Goal: Transaction & Acquisition: Purchase product/service

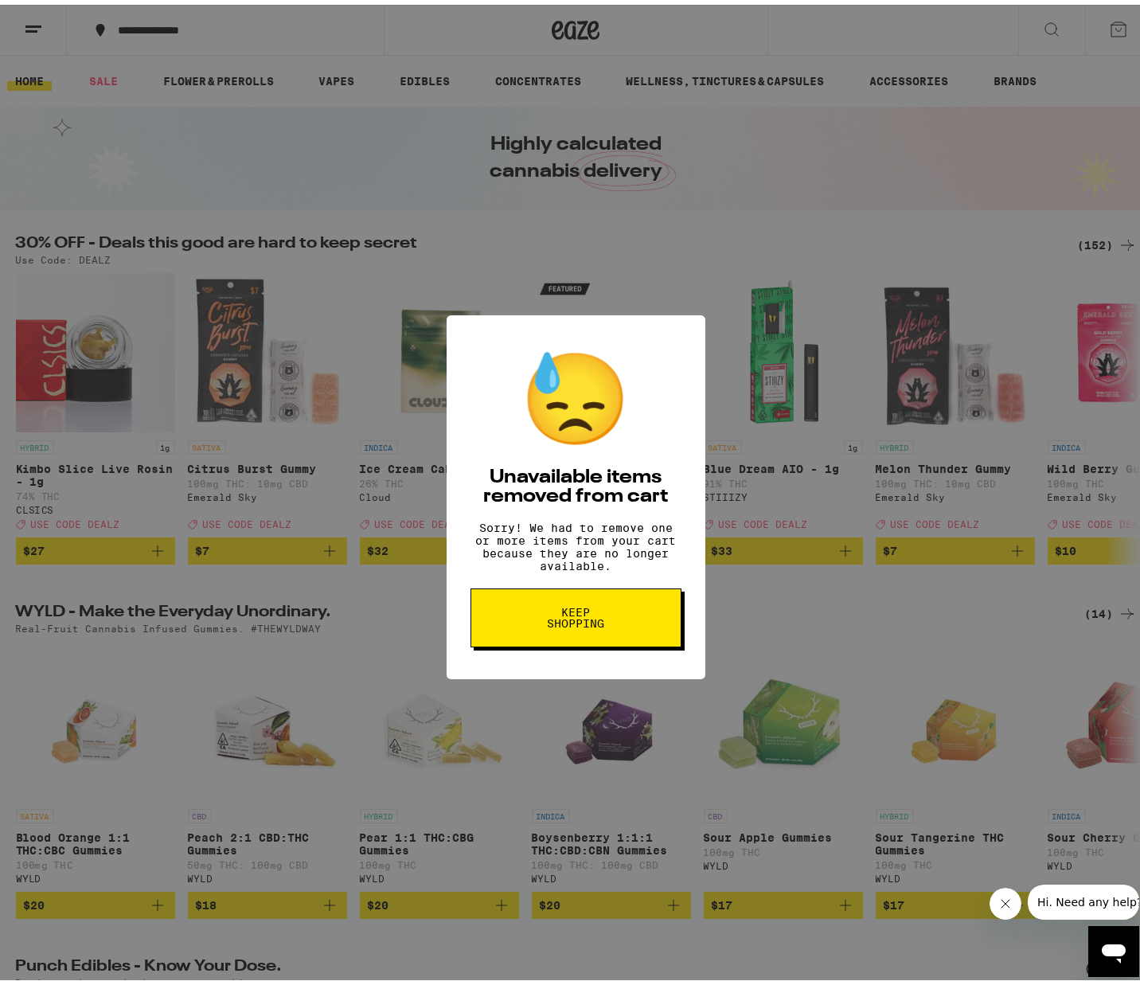
click at [580, 608] on button "Keep Shopping" at bounding box center [576, 613] width 211 height 59
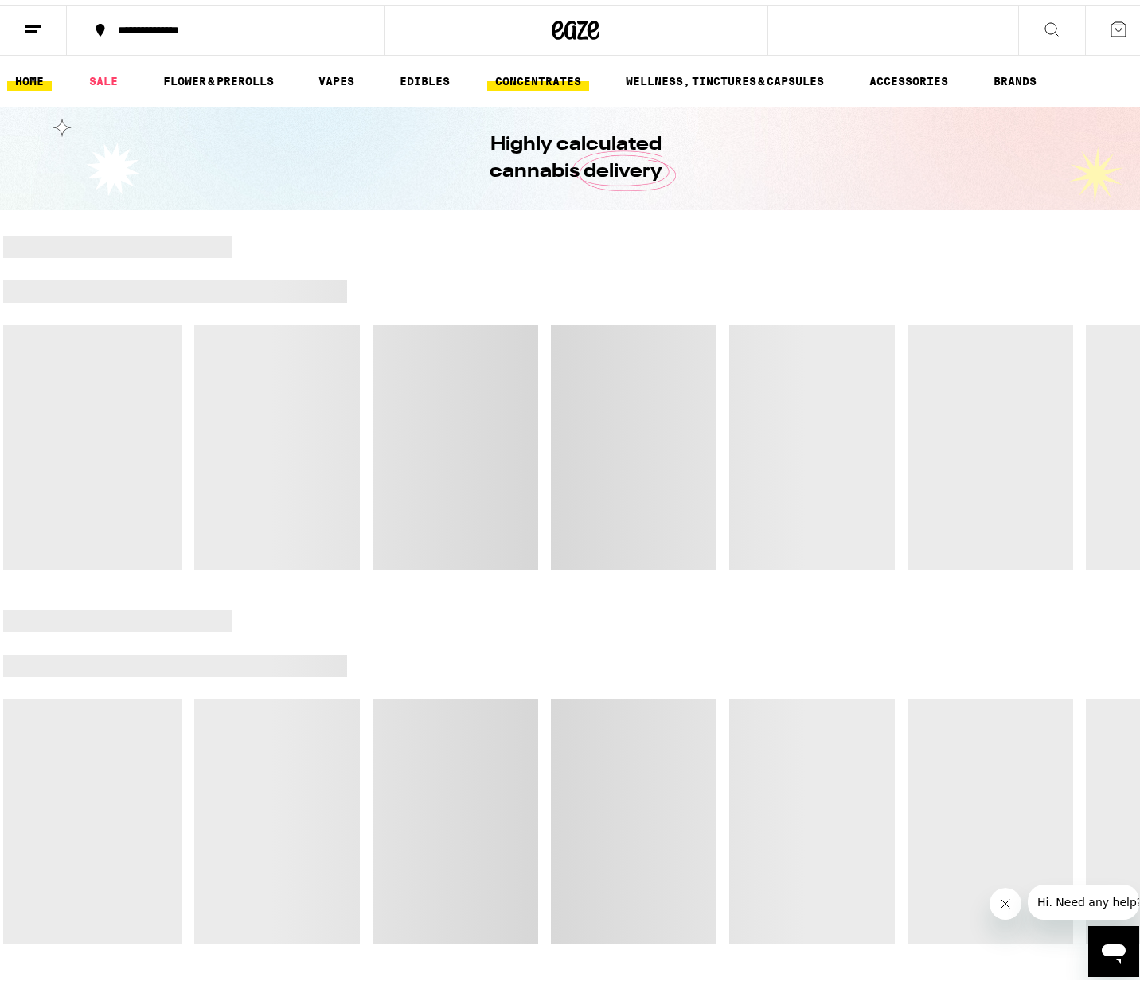
click at [553, 77] on link "CONCENTRATES" at bounding box center [538, 76] width 102 height 19
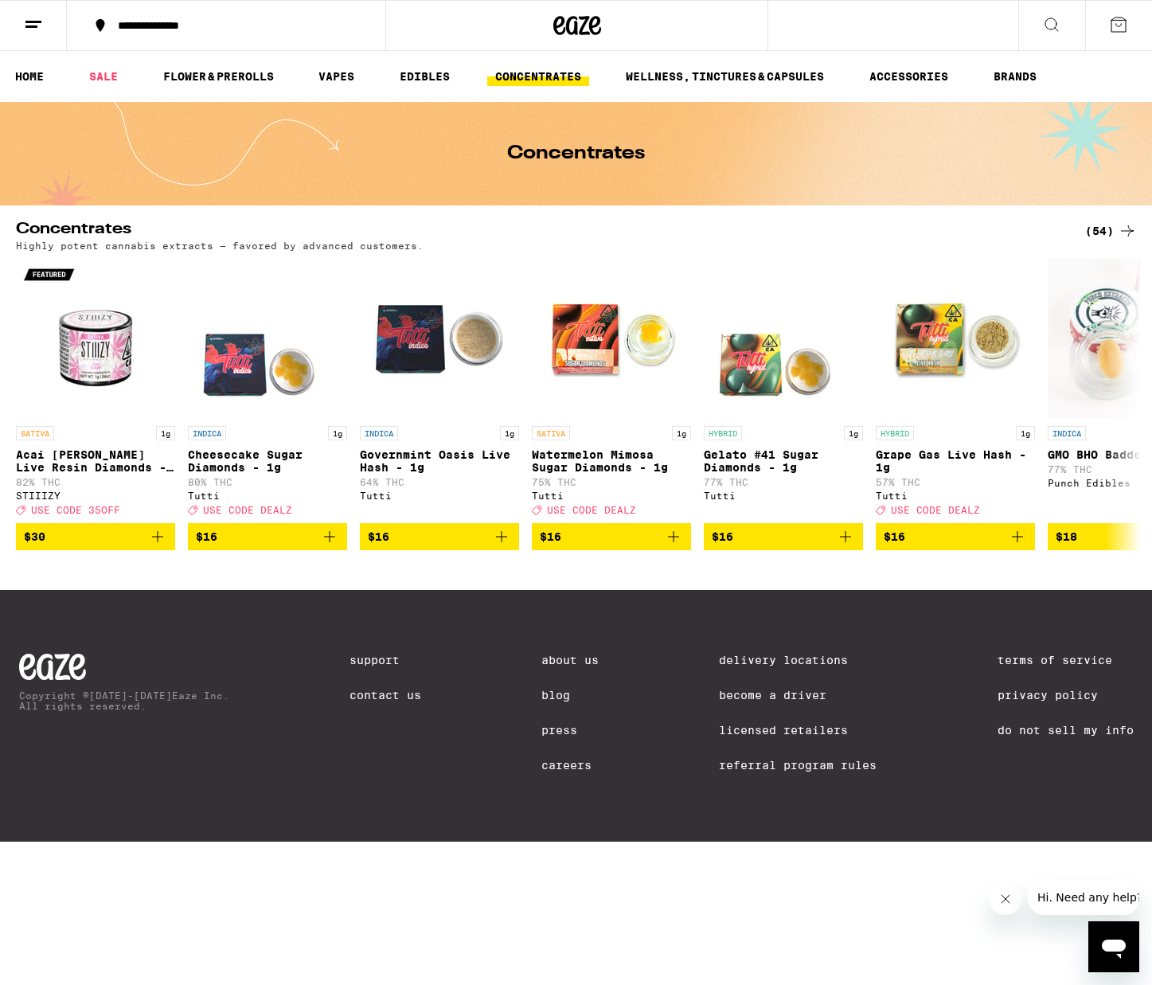
click at [1109, 226] on div "(54)" at bounding box center [1111, 230] width 52 height 19
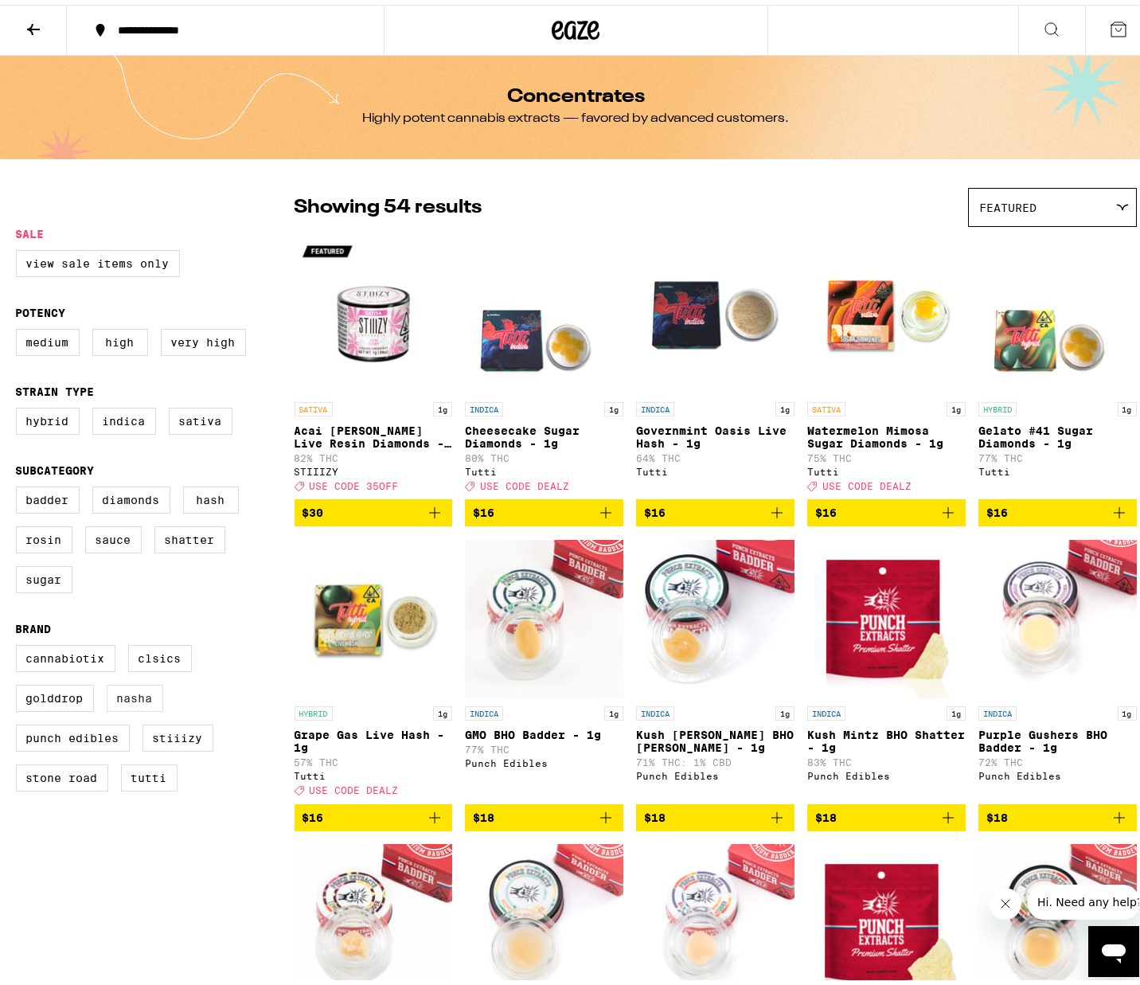
click at [130, 707] on label "NASHA" at bounding box center [135, 693] width 57 height 27
click at [20, 643] on input "NASHA" at bounding box center [19, 642] width 1 height 1
checkbox input "true"
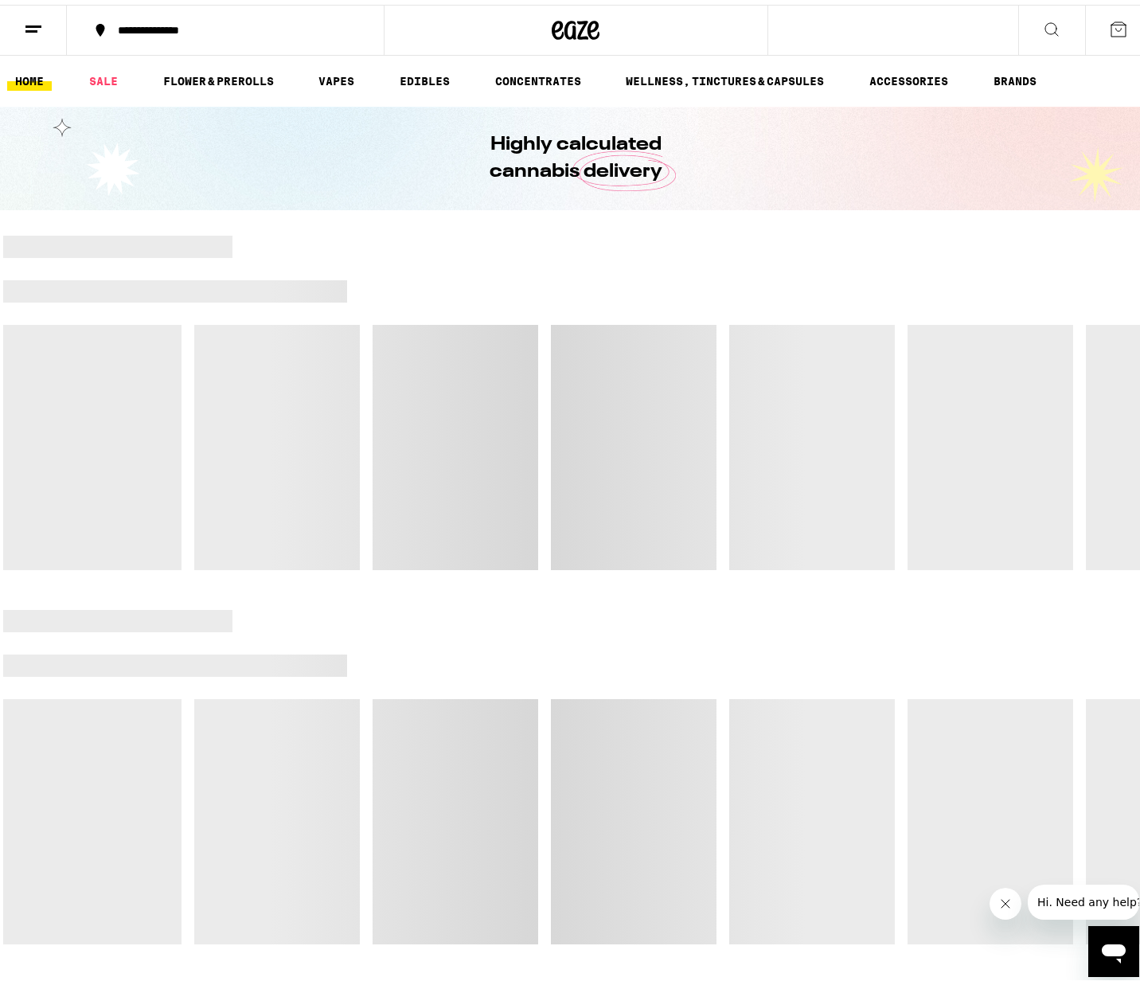
click at [1042, 20] on icon at bounding box center [1051, 24] width 19 height 19
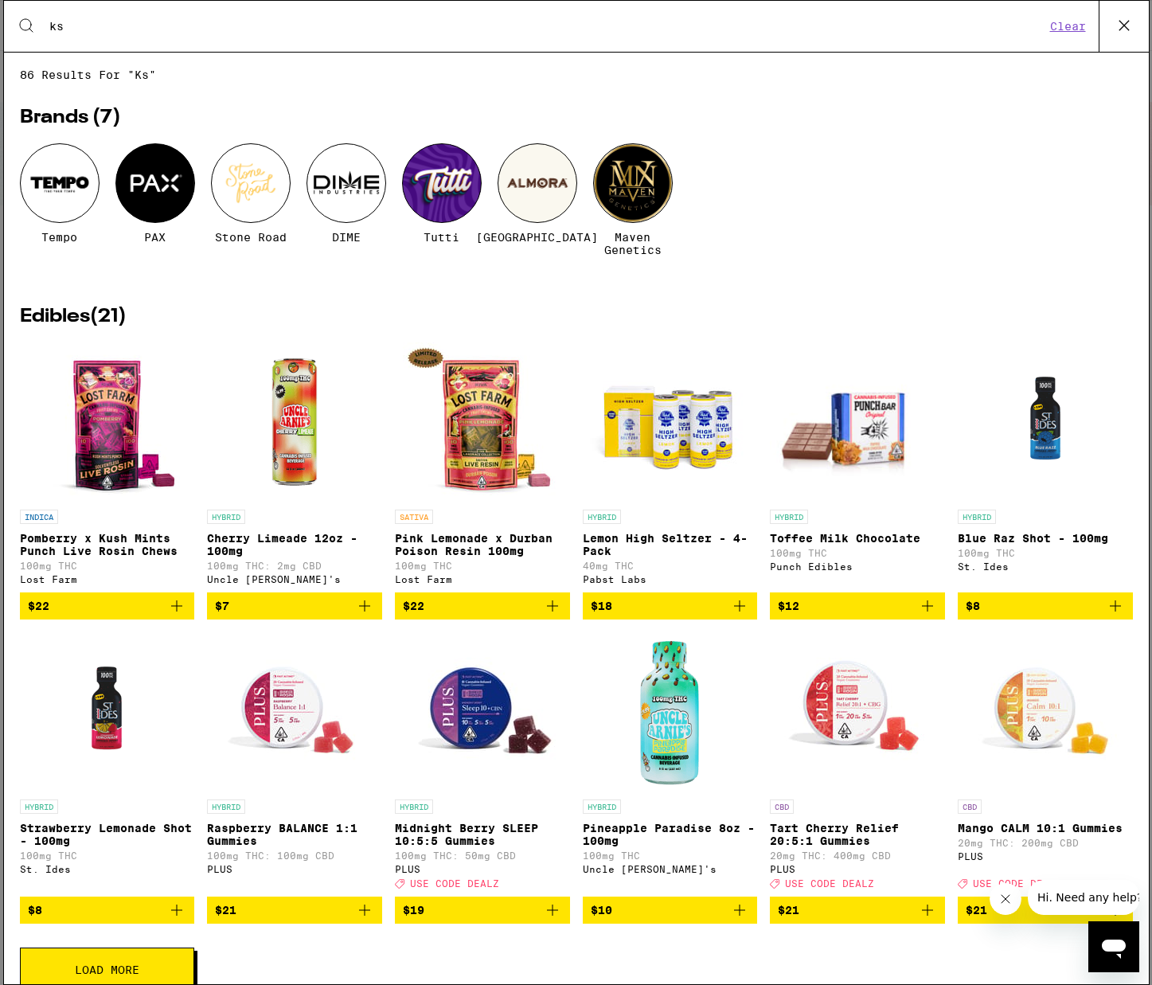
click at [107, 35] on div "Search for Products ks Clear" at bounding box center [576, 26] width 1145 height 51
click at [98, 21] on input "ks" at bounding box center [547, 26] width 997 height 14
click at [685, 152] on div "Tempo PAX Stone Road DIME Tutti Almora Farm Maven Genetics" at bounding box center [576, 211] width 1113 height 137
click at [105, 29] on input "ks" at bounding box center [547, 26] width 997 height 14
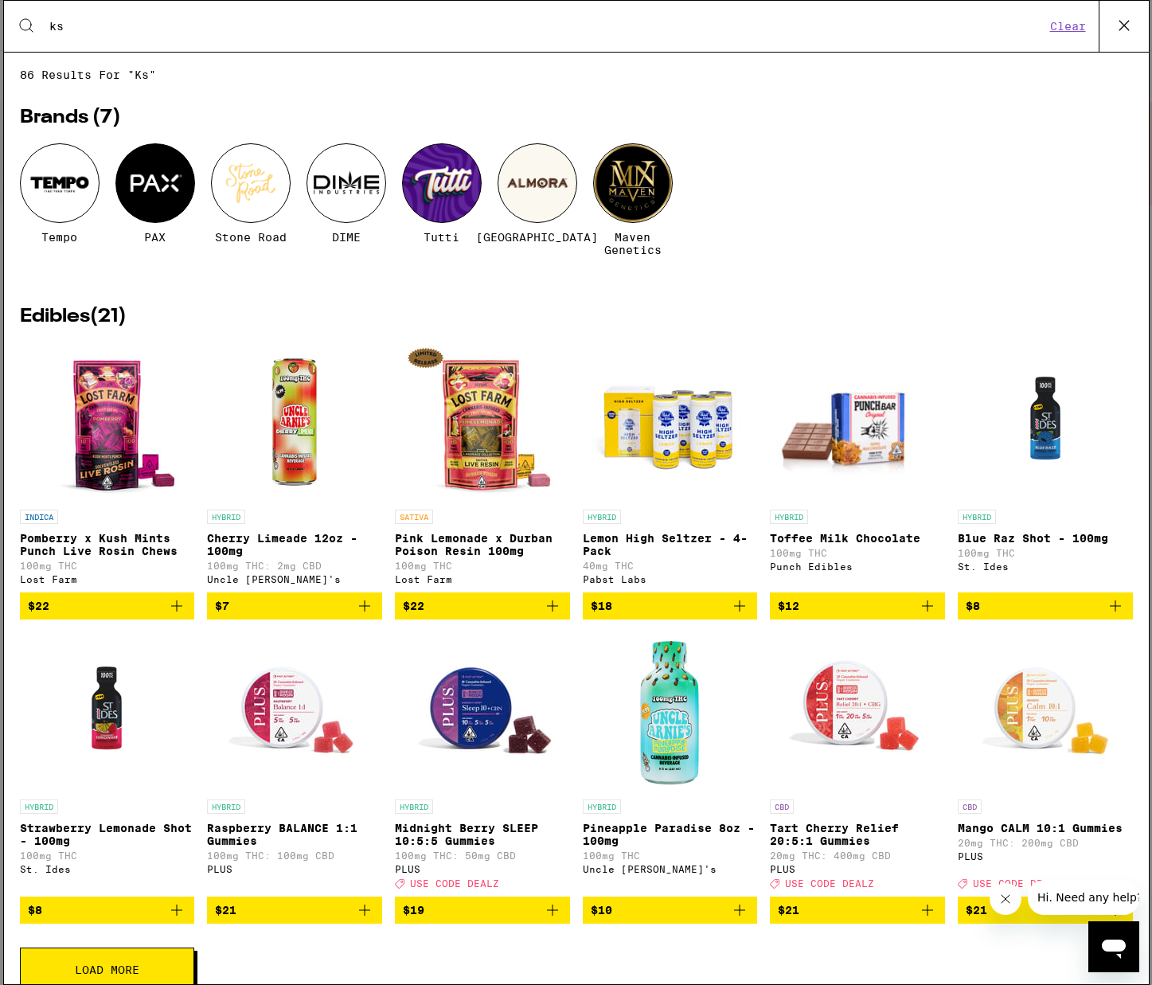
click at [105, 29] on input "ks" at bounding box center [547, 26] width 997 height 14
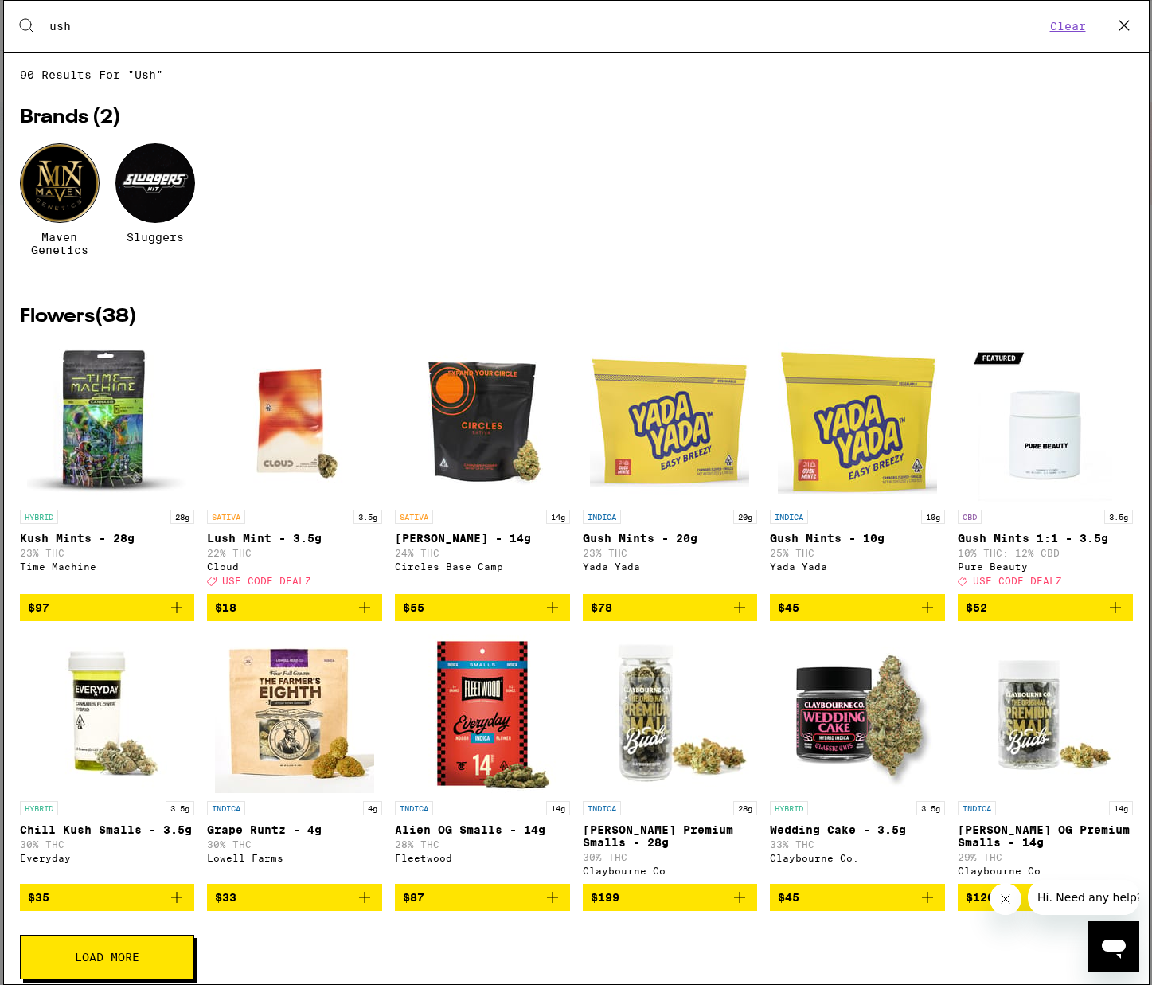
type input "ush"
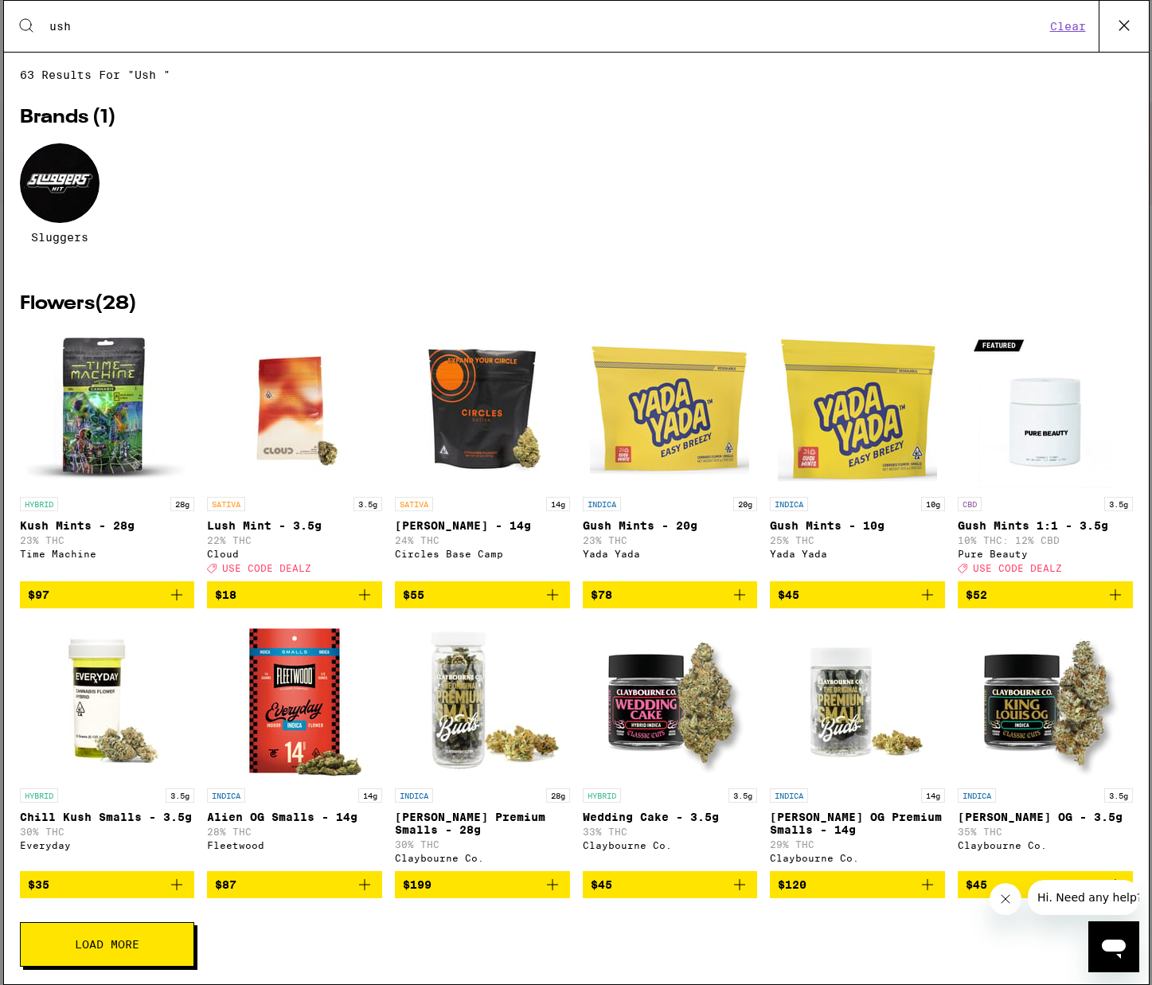
click at [151, 31] on input "ush" at bounding box center [547, 26] width 997 height 14
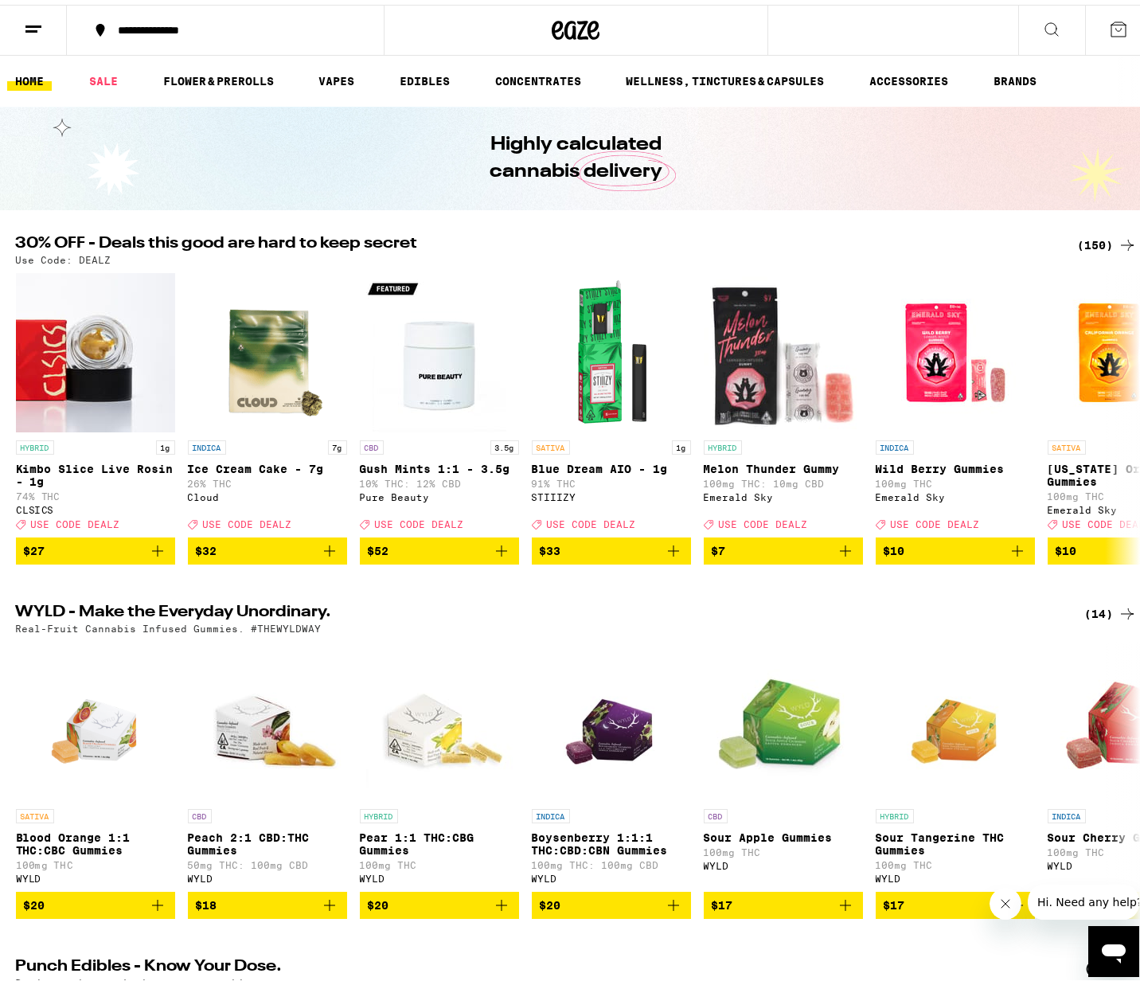
click at [1045, 24] on icon at bounding box center [1051, 24] width 13 height 13
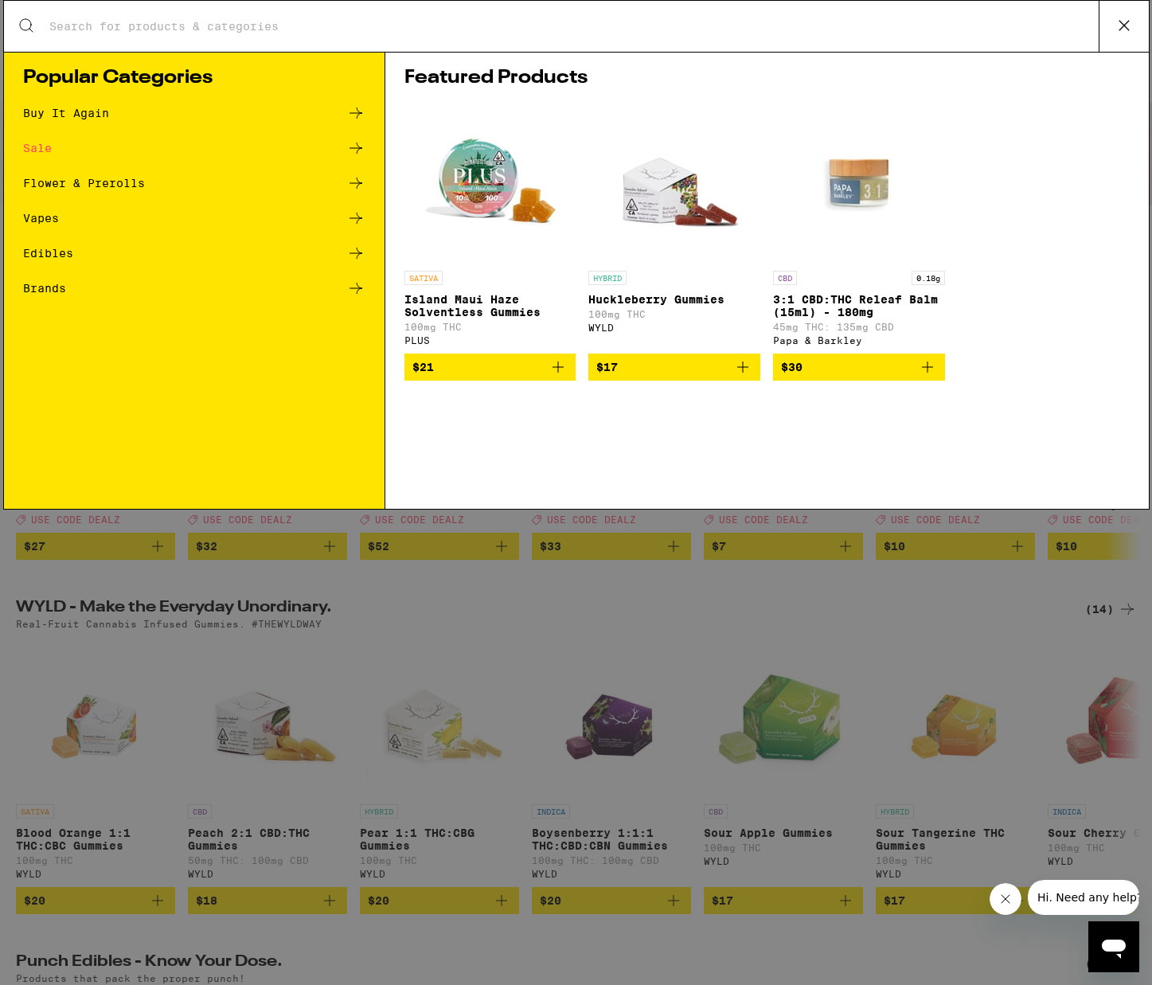
click at [183, 25] on input "Search for Products" at bounding box center [574, 26] width 1050 height 14
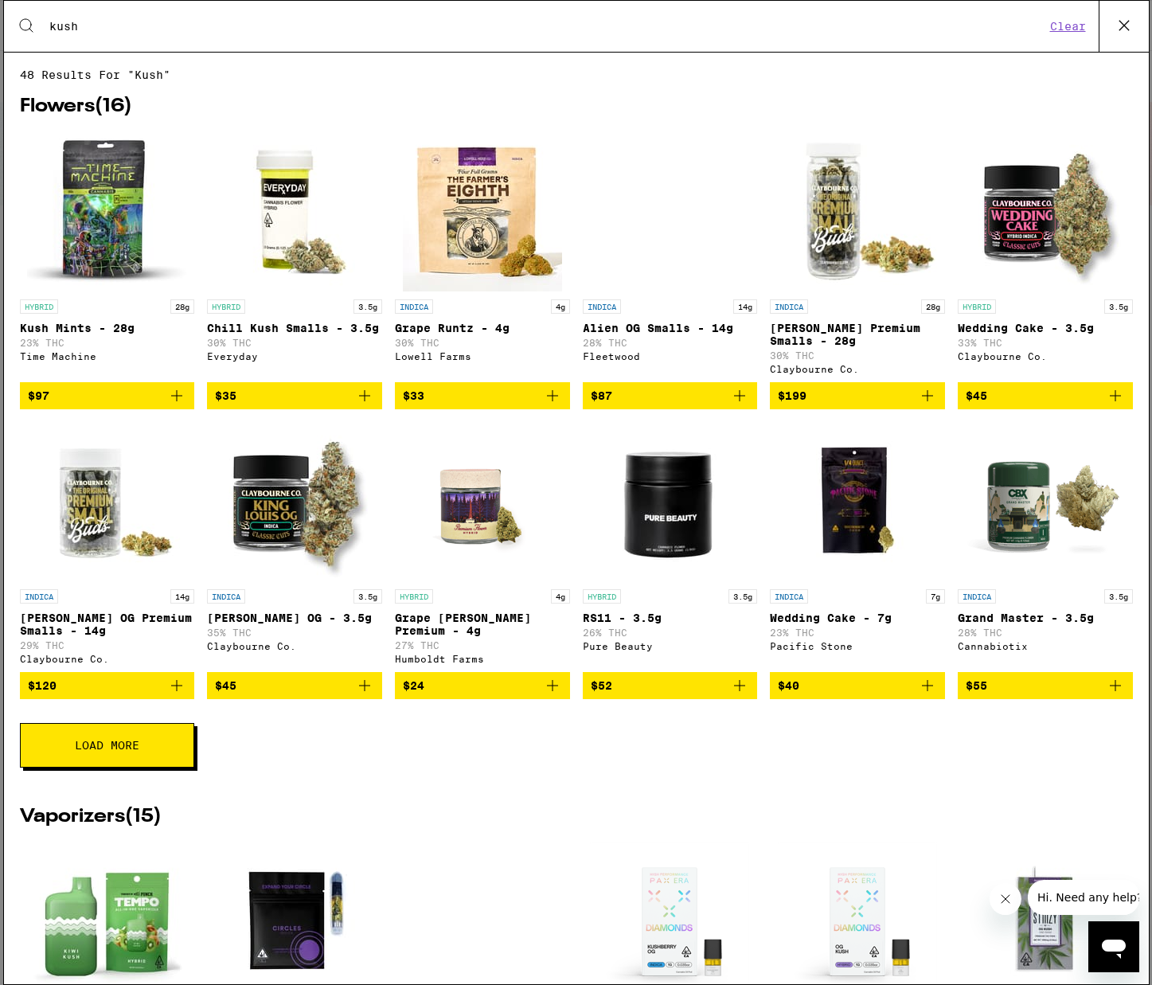
type input "kush mountain"
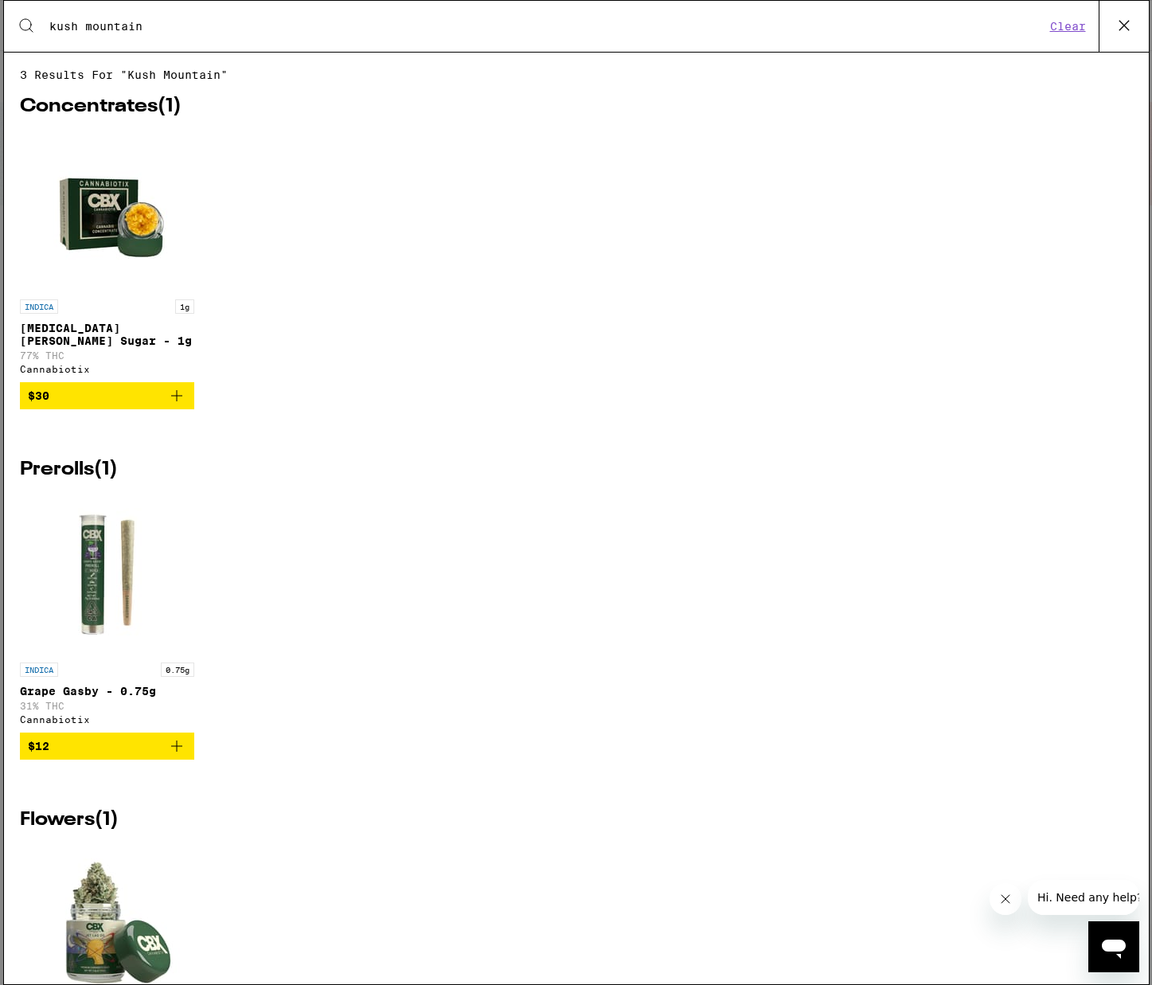
click at [1120, 21] on icon at bounding box center [1124, 26] width 10 height 10
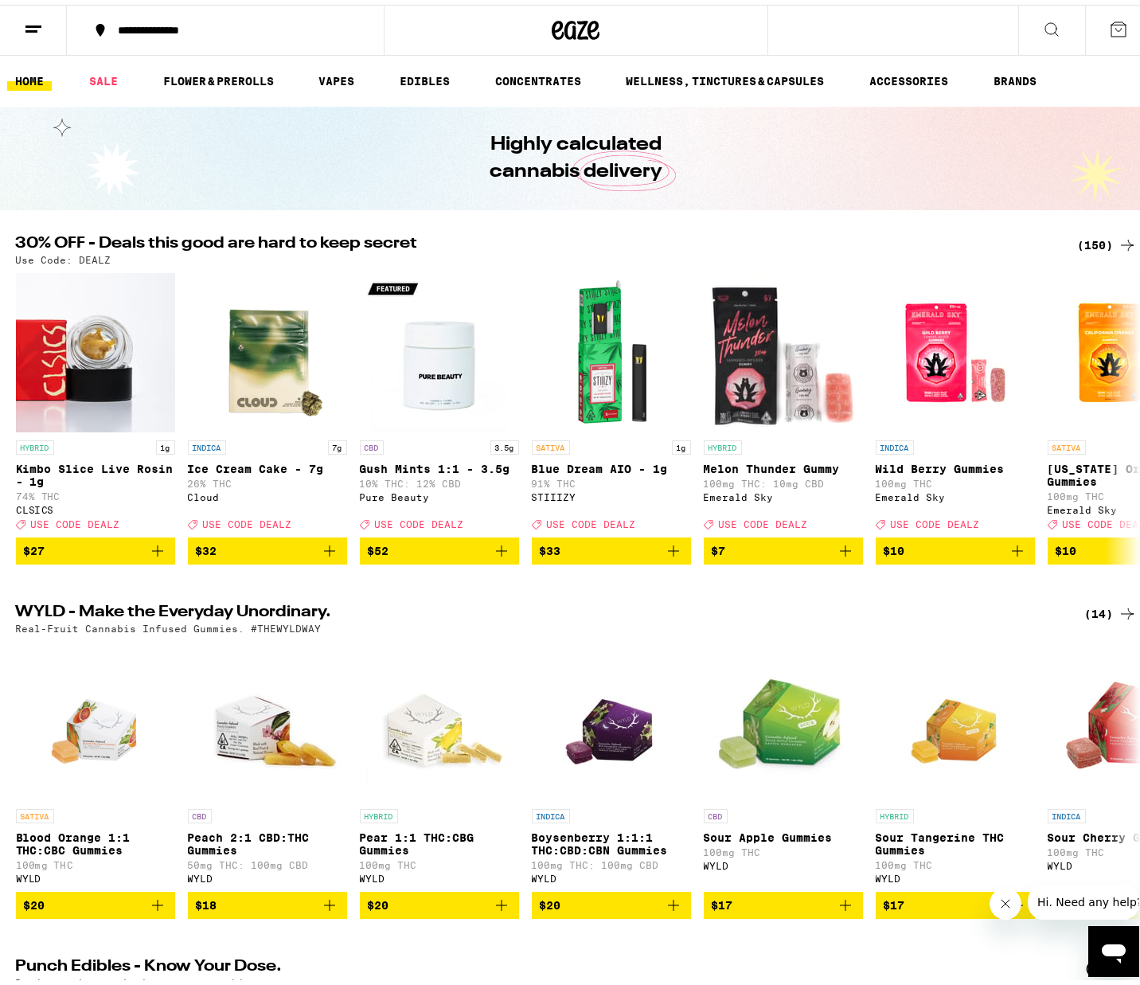
click at [1109, 23] on icon at bounding box center [1118, 24] width 19 height 19
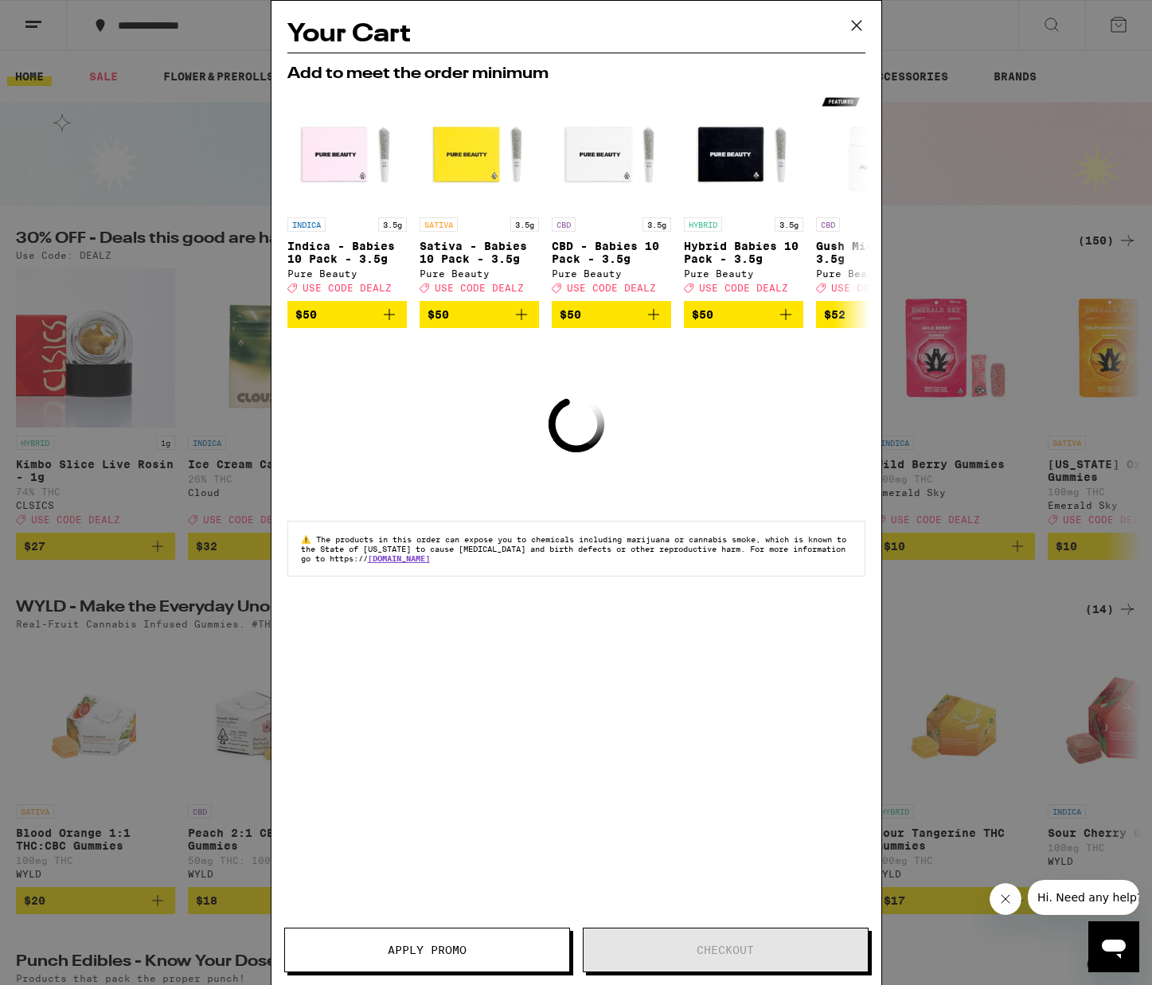
click at [857, 26] on icon at bounding box center [856, 26] width 10 height 10
